Goal: Entertainment & Leisure: Consume media (video, audio)

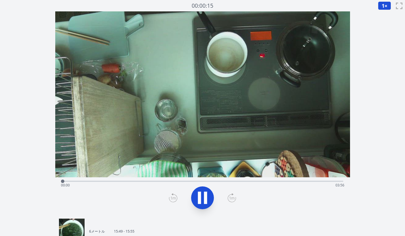
click at [137, 181] on div "経過時間: 00:00 残り時間: 03:56" at bounding box center [202, 184] width 283 height 9
click at [168, 181] on div "経過時間: 01:06 残り時間: 02:50" at bounding box center [202, 184] width 283 height 9
click at [265, 180] on div "経過時間: 02:23 残り時間: 01:32" at bounding box center [202, 184] width 283 height 9
click at [129, 181] on div "Time elapsed: 03:18 Time remaining: 00:37" at bounding box center [202, 184] width 283 height 9
click at [215, 181] on div "Time elapsed: 00:56 Time remaining: 02:59" at bounding box center [202, 184] width 283 height 9
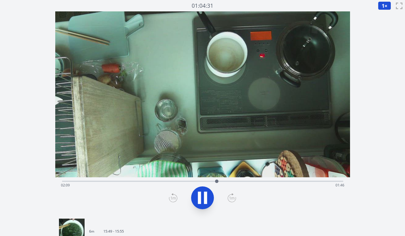
click at [156, 183] on div "Time elapsed: 02:09 Time remaining: 01:46" at bounding box center [202, 184] width 283 height 9
click at [168, 181] on div "Time elapsed: 01:20 Time remaining: 02:35" at bounding box center [202, 184] width 283 height 9
click at [180, 182] on div "Time elapsed: 01:30 Time remaining: 02:25" at bounding box center [202, 184] width 283 height 9
click at [175, 181] on div "Time elapsed: 01:40 Time remaining: 02:15" at bounding box center [202, 184] width 283 height 9
click at [175, 181] on div "Time elapsed: 01:46 Time remaining: 02:09" at bounding box center [202, 184] width 283 height 9
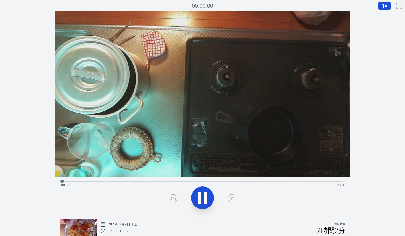
click at [120, 181] on div "経過時間: 00:00 残り時間: 04:04" at bounding box center [202, 184] width 283 height 9
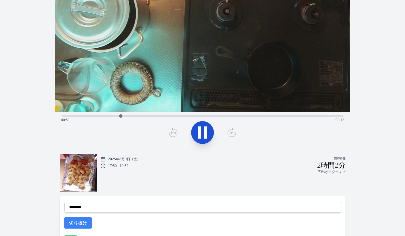
scroll to position [53, 0]
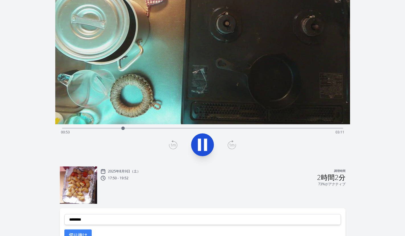
click at [367, 80] on div "録音を破棄しますか? 一度破棄すると回復できなくなります。 キャンセル 記録を破棄 00:26:35 1 × 0.25× 0.5× 1× 1.5倍 2× fu…" at bounding box center [202, 118] width 405 height 343
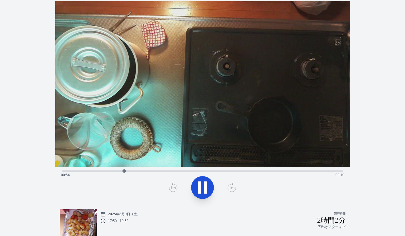
scroll to position [9, 0]
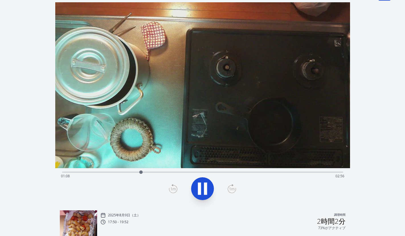
click at [145, 172] on div at bounding box center [141, 172] width 9 height 9
click at [152, 172] on div at bounding box center [148, 172] width 9 height 9
click at [156, 173] on div at bounding box center [153, 172] width 9 height 9
click at [160, 173] on div at bounding box center [157, 172] width 9 height 9
click at [165, 172] on div "経過時間: 01:25 残り時間: 02:38" at bounding box center [202, 175] width 283 height 9
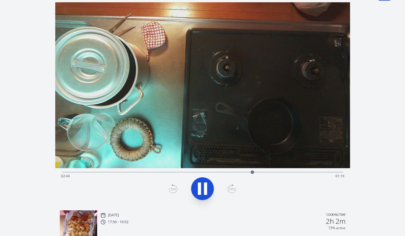
click at [151, 173] on div "Time elapsed: 02:44 Time remaining: 01:19" at bounding box center [202, 175] width 283 height 9
click at [199, 172] on div "Time elapsed: 01:19 Time remaining: 02:44" at bounding box center [202, 175] width 283 height 9
click at [196, 172] on div "Time elapsed: 02:03 Time remaining: 02:00" at bounding box center [202, 175] width 283 height 9
click at [180, 171] on div "Time elapsed: 01:59 Time remaining: 02:04" at bounding box center [202, 175] width 283 height 9
click at [185, 172] on div at bounding box center [185, 171] width 3 height 3
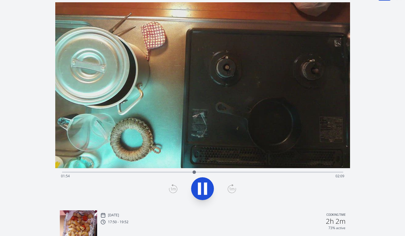
click at [371, 122] on div "Discard Recording? You will not be able to recover this once discarded. Cancel …" at bounding box center [202, 162] width 405 height 343
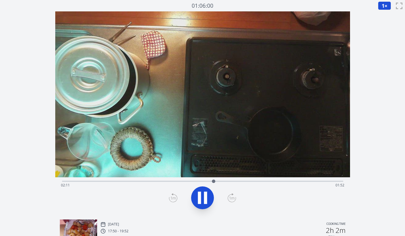
click at [176, 181] on div "Time elapsed: 02:11 Time remaining: 01:52" at bounding box center [202, 184] width 283 height 9
click at [183, 182] on div "Time elapsed: 01:40 Time remaining: 02:23" at bounding box center [202, 184] width 283 height 9
click at [196, 180] on div "Time elapsed: 01:46 Time remaining: 02:17" at bounding box center [202, 184] width 283 height 9
click at [192, 180] on div "Time elapsed: 01:58 Time remaining: 02:05" at bounding box center [202, 184] width 283 height 9
click at [189, 181] on div "Time elapsed: 02:03 Time remaining: 02:00" at bounding box center [202, 184] width 283 height 9
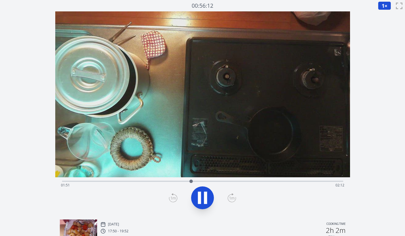
click at [196, 181] on div "Time elapsed: 01:51 Time remaining: 02:12" at bounding box center [202, 184] width 283 height 9
click at [164, 181] on div "Time elapsed: 02:08 Time remaining: 01:55" at bounding box center [202, 184] width 283 height 9
click at [158, 181] on div "Time elapsed: 01:29 Time remaining: 02:34" at bounding box center [202, 184] width 283 height 9
click at [167, 181] on div "Time elapsed: 01:24 Time remaining: 02:39" at bounding box center [202, 184] width 283 height 9
click at [175, 182] on div "Time elapsed: 01:31 Time remaining: 02:32" at bounding box center [202, 184] width 283 height 9
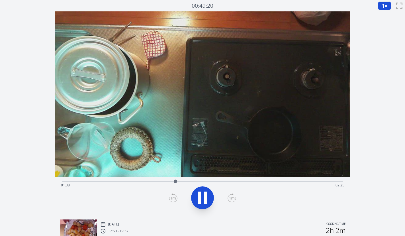
click at [180, 182] on div "Time elapsed: 01:38 Time remaining: 02:25" at bounding box center [202, 184] width 283 height 9
click at [186, 182] on div "Time elapsed: 01:42 Time remaining: 02:21" at bounding box center [202, 184] width 283 height 9
click at [190, 181] on div at bounding box center [186, 181] width 9 height 9
